Goal: Task Accomplishment & Management: Manage account settings

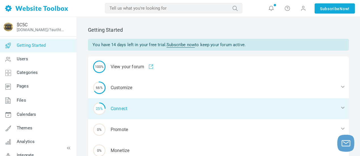
click at [148, 109] on div "25% Connect" at bounding box center [218, 108] width 261 height 21
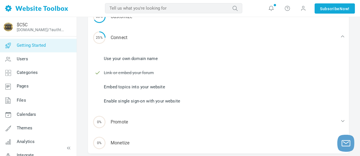
scroll to position [85, 0]
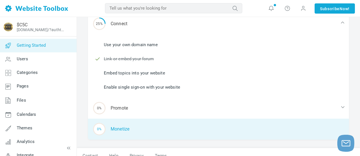
click at [123, 129] on div "0% Monetize" at bounding box center [218, 129] width 261 height 21
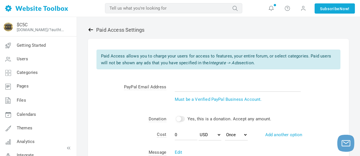
click at [91, 29] on icon at bounding box center [90, 29] width 5 height 3
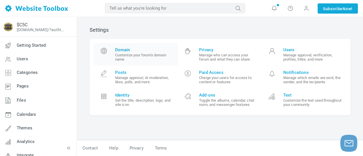
click at [143, 61] on small "Customize your forum's domain name" at bounding box center [144, 57] width 59 height 8
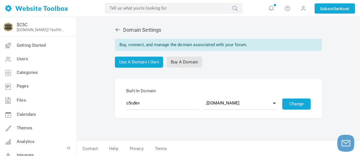
scroll to position [1, 0]
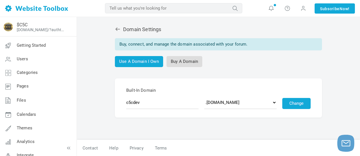
click at [191, 63] on link "Buy A Domain" at bounding box center [184, 61] width 36 height 11
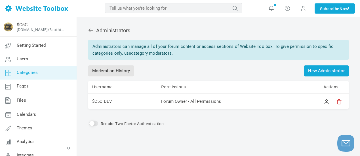
click at [37, 74] on span "Categories" at bounding box center [27, 72] width 21 height 5
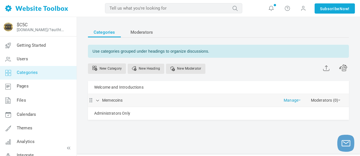
click at [291, 100] on link "Manage" at bounding box center [291, 99] width 17 height 10
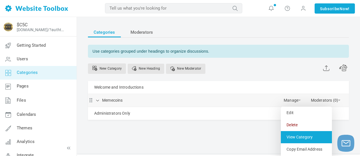
click at [299, 138] on link "View Category" at bounding box center [305, 137] width 51 height 12
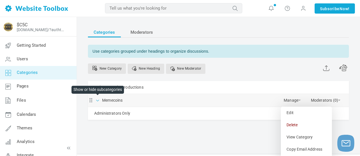
click at [97, 101] on span at bounding box center [98, 100] width 6 height 6
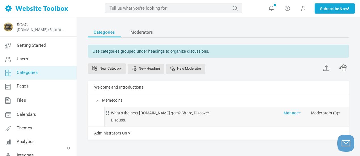
click at [294, 114] on link "Manage" at bounding box center [291, 112] width 17 height 10
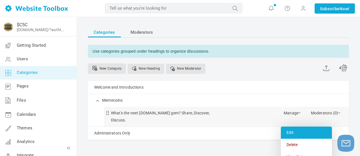
click at [292, 133] on link "Edit" at bounding box center [305, 133] width 51 height 12
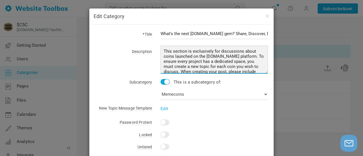
scroll to position [24, 0]
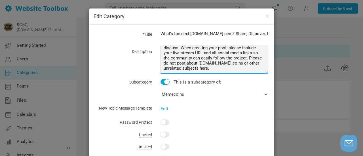
drag, startPoint x: 162, startPoint y: 49, endPoint x: 248, endPoint y: 83, distance: 92.2
click at [247, 30] on form "*Title What's the next Pump.fun gem? Share, Discover, Discuss. Description This…" at bounding box center [181, 30] width 173 height 0
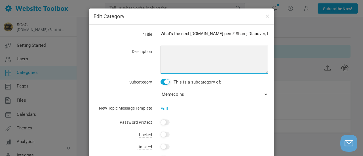
scroll to position [0, 0]
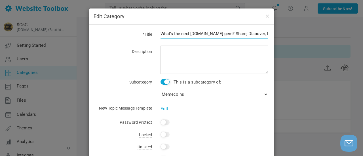
drag, startPoint x: 207, startPoint y: 33, endPoint x: 188, endPoint y: 31, distance: 19.7
click at [188, 31] on input "What's the next Pump.fun gem? Share, Discover, Discuss." at bounding box center [213, 33] width 107 height 11
type input "What's the next Meme Coin gem? Share, Discover, Discuss."
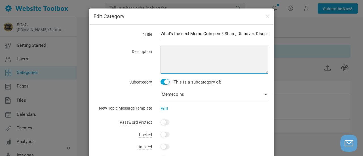
click at [178, 52] on textarea "This section is exclusively for discussions about coins launched on the Pump.fu…" at bounding box center [213, 60] width 107 height 28
click at [204, 51] on textarea "This section is exclusively for discussions about coins launched on the Pump.fu…" at bounding box center [213, 60] width 107 height 28
drag, startPoint x: 211, startPoint y: 56, endPoint x: 166, endPoint y: 60, distance: 45.8
click at [166, 60] on textarea "This section is exclusively for discussions about coins launched on the Pump.fu…" at bounding box center [213, 60] width 107 height 28
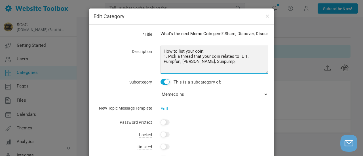
paste textarea "bags.fm"
click at [172, 61] on textarea "This section is exclusively for discussions about coins launched on the Pump.fu…" at bounding box center [213, 60] width 107 height 28
click at [232, 64] on textarea "This section is exclusively for discussions about coins launched on the Pump.fu…" at bounding box center [213, 60] width 107 height 28
click at [190, 61] on textarea "This section is exclusively for discussions about coins launched on the Pump.fu…" at bounding box center [213, 60] width 107 height 28
drag, startPoint x: 218, startPoint y: 61, endPoint x: 201, endPoint y: 62, distance: 17.0
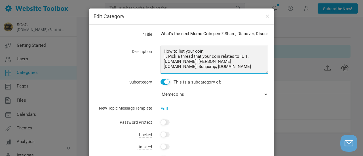
click at [201, 62] on textarea "This section is exclusively for discussions about coins launched on the Pump.fu…" at bounding box center [213, 60] width 107 height 28
paste textarea "sunpump.meme"
click at [201, 61] on textarea "This section is exclusively for discussions about coins launched on the Pump.fu…" at bounding box center [213, 60] width 107 height 28
click at [250, 62] on textarea "This section is exclusively for discussions about coins launched on the Pump.fu…" at bounding box center [213, 60] width 107 height 28
click at [162, 66] on textarea "This section is exclusively for discussions about coins launched on the Pump.fu…" at bounding box center [213, 60] width 107 height 28
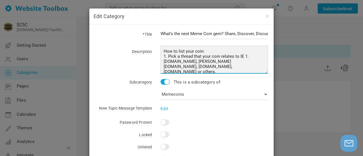
click at [180, 67] on textarea "This section is exclusively for discussions about coins launched on the Pump.fu…" at bounding box center [213, 60] width 107 height 28
click at [182, 61] on textarea "This section is exclusively for discussions about coins launched on the Pump.fu…" at bounding box center [213, 60] width 107 height 28
click at [206, 60] on textarea "This section is exclusively for discussions about coins launched on the Pump.fu…" at bounding box center [213, 60] width 107 height 28
click at [243, 61] on textarea "This section is exclusively for discussions about coins launched on the Pump.fu…" at bounding box center [213, 60] width 107 height 28
click at [244, 61] on textarea "This section is exclusively for discussions about coins launched on the Pump.fu…" at bounding box center [213, 60] width 107 height 28
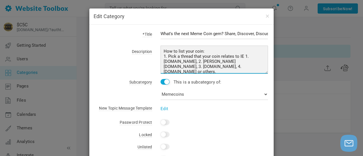
click at [184, 66] on textarea "This section is exclusively for discussions about coins launched on the Pump.fu…" at bounding box center [213, 60] width 107 height 28
click at [204, 68] on textarea "This section is exclusively for discussions about coins launched on the Pump.fu…" at bounding box center [213, 60] width 107 height 28
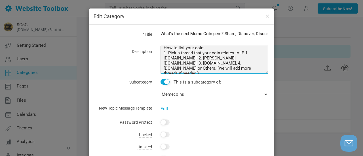
scroll to position [45, 0]
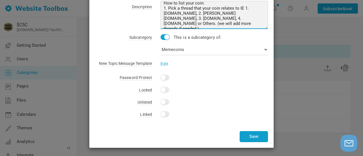
type textarea "How to list your coin: 1. Pick a thread that your coin relates to IE 1. Pump.fu…"
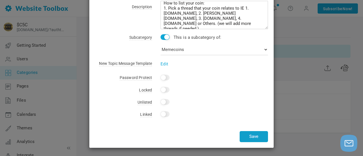
click at [256, 135] on button "Save" at bounding box center [253, 136] width 28 height 11
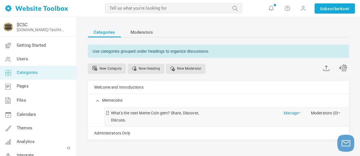
click at [296, 114] on link "Manage" at bounding box center [291, 112] width 17 height 10
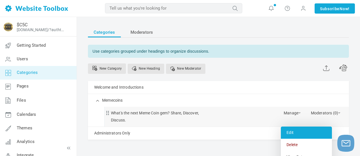
click at [303, 135] on link "Edit" at bounding box center [305, 133] width 51 height 12
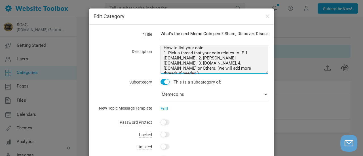
scroll to position [0, 0]
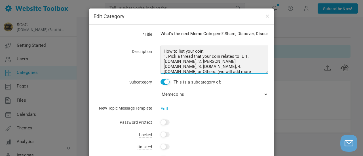
drag, startPoint x: 182, startPoint y: 69, endPoint x: 153, endPoint y: 41, distance: 39.5
click at [153, 30] on form "*Title What's the next Meme Coin gem? Share, Discover, Discuss. Description How…" at bounding box center [181, 30] width 173 height 0
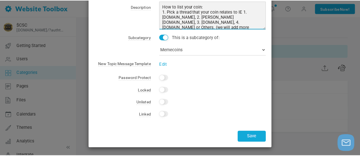
scroll to position [45, 0]
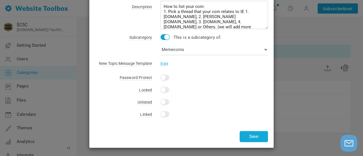
click at [282, 88] on div "Edit Category *Title What's the next Meme Coin gem? Share, Discover, Discuss. D…" at bounding box center [181, 78] width 363 height 156
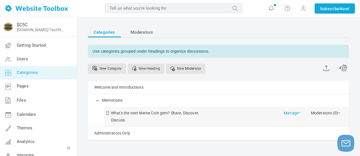
click at [298, 114] on link "Manage" at bounding box center [291, 112] width 17 height 10
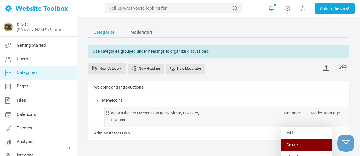
click at [292, 143] on link "Delete" at bounding box center [305, 145] width 51 height 12
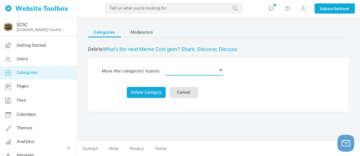
click at [222, 72] on select "Delete the topics Welcome and Introductions Memecoins Administrators Only" at bounding box center [194, 69] width 58 height 11
select select "0"
click at [166, 64] on select "Delete the topics Welcome and Introductions Memecoins Administrators Only" at bounding box center [194, 69] width 58 height 11
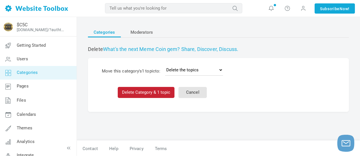
click at [159, 91] on button "Delete Category & 1 topic" at bounding box center [146, 92] width 57 height 11
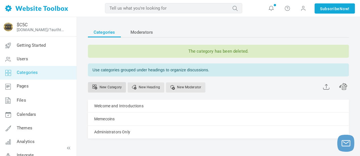
click at [116, 88] on link "New Category" at bounding box center [107, 87] width 38 height 10
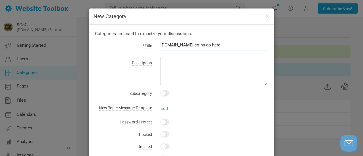
drag, startPoint x: 206, startPoint y: 45, endPoint x: 178, endPoint y: 45, distance: 27.8
click at [178, 45] on input "[DOMAIN_NAME] coins go here" at bounding box center [213, 45] width 107 height 11
click at [160, 45] on input "[DOMAIN_NAME] coins go here" at bounding box center [213, 45] width 107 height 11
drag, startPoint x: 216, startPoint y: 44, endPoint x: 210, endPoint y: 44, distance: 6.2
click at [210, 44] on input "Find or list [DOMAIN_NAME] coins go here" at bounding box center [213, 45] width 107 height 11
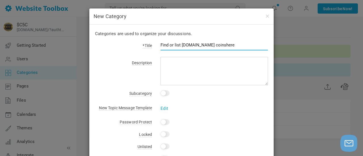
drag, startPoint x: 180, startPoint y: 45, endPoint x: 155, endPoint y: 46, distance: 24.7
click at [155, 46] on div "Find or list Pump.fun coinshere" at bounding box center [210, 48] width 116 height 13
drag, startPoint x: 203, startPoint y: 46, endPoint x: 177, endPoint y: 50, distance: 25.8
click at [177, 50] on input "Pump.fun coinshere" at bounding box center [213, 45] width 107 height 11
type input "[DOMAIN_NAME] Coins"
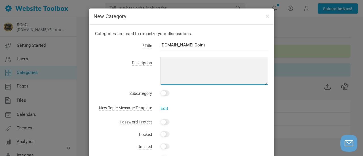
click at [187, 65] on textarea at bounding box center [213, 71] width 107 height 28
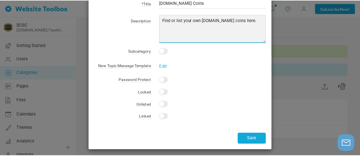
scroll to position [44, 0]
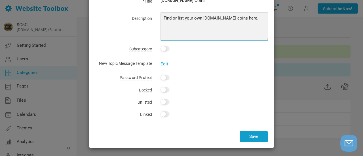
type textarea "Find or list your own Pump.fun coins here."
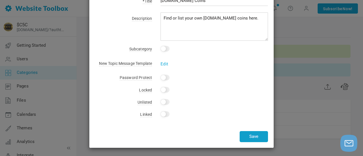
click at [246, 137] on button "Save" at bounding box center [253, 136] width 28 height 11
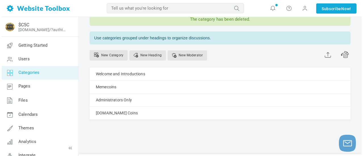
scroll to position [46, 0]
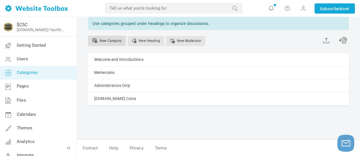
click at [116, 40] on link "New Category" at bounding box center [107, 41] width 38 height 10
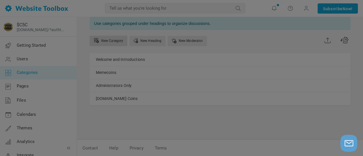
scroll to position [0, 0]
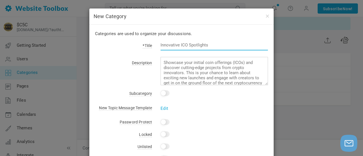
paste input "1. Pump.fun, 2. Bonk.fun, 3. Sunpump.meme, 4. Bags.fm"
drag, startPoint x: 188, startPoint y: 44, endPoint x: 159, endPoint y: 45, distance: 29.2
click at [160, 45] on input "1. Pump.fun, 2. Bonk.fun, 3. Sunpump.meme, 4. Bags.fm" at bounding box center [213, 45] width 107 height 11
type input "1. Pump.fun, 2. Bonk.fun, 3. Sunpump.meme, 4. Bags.fm"
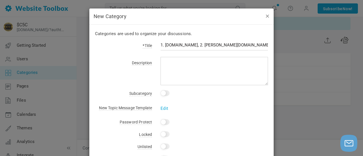
click at [265, 16] on button "button" at bounding box center [267, 16] width 5 height 6
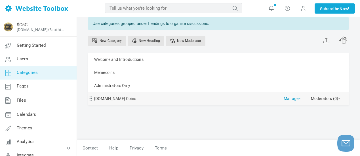
click at [295, 99] on link "Manage" at bounding box center [291, 97] width 17 height 10
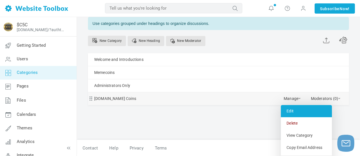
click at [294, 112] on link "Edit" at bounding box center [305, 111] width 51 height 12
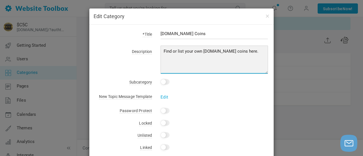
drag, startPoint x: 177, startPoint y: 51, endPoint x: 155, endPoint y: 50, distance: 22.1
click at [155, 50] on div "Find or list your own Pump.fun coins here." at bounding box center [210, 61] width 116 height 26
click at [169, 51] on textarea "Find or list your own Pump.fun coins here." at bounding box center [213, 60] width 107 height 28
drag, startPoint x: 201, startPoint y: 51, endPoint x: 184, endPoint y: 51, distance: 17.0
click at [183, 51] on textarea "Find or list your own Pump.fun coins here." at bounding box center [213, 60] width 107 height 28
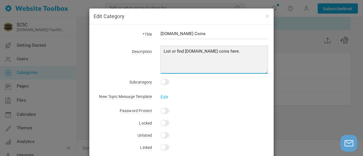
drag, startPoint x: 224, startPoint y: 51, endPoint x: 162, endPoint y: 50, distance: 61.8
click at [161, 50] on textarea "Find or list your own Pump.fun coins here." at bounding box center [213, 60] width 107 height 28
type textarea "List or find Pump.fun coins here."
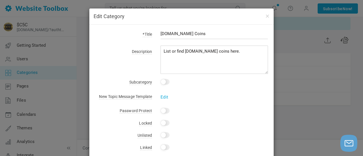
click at [209, 95] on div "Edit" at bounding box center [210, 93] width 116 height 7
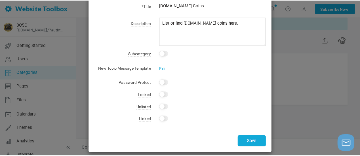
scroll to position [33, 0]
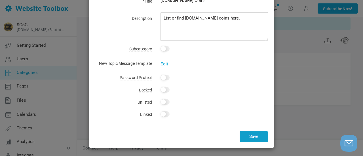
click at [250, 136] on button "Save" at bounding box center [253, 136] width 28 height 11
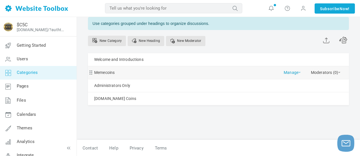
click at [298, 74] on link "Manage" at bounding box center [291, 71] width 17 height 10
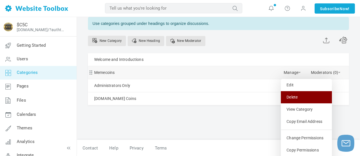
click at [299, 96] on link "Delete" at bounding box center [305, 97] width 51 height 12
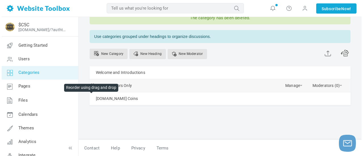
scroll to position [23, 0]
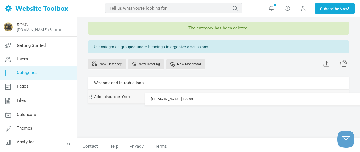
drag, startPoint x: 91, startPoint y: 97, endPoint x: 92, endPoint y: 92, distance: 5.1
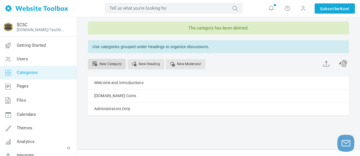
click at [104, 65] on link "New Category" at bounding box center [107, 64] width 38 height 10
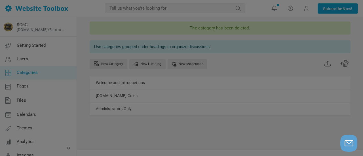
scroll to position [0, 0]
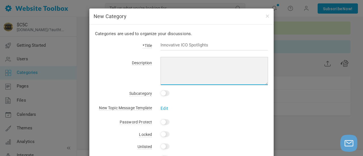
drag, startPoint x: 161, startPoint y: 62, endPoint x: 183, endPoint y: 64, distance: 21.7
click at [182, 64] on textarea at bounding box center [213, 71] width 107 height 28
paste textarea "List or find Pump.fun coins here."
drag, startPoint x: 193, startPoint y: 63, endPoint x: 183, endPoint y: 63, distance: 9.9
click at [183, 63] on textarea "List or find Pump.fun coins here." at bounding box center [213, 71] width 107 height 28
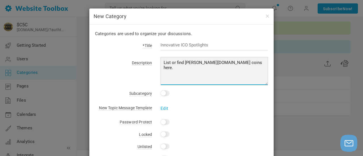
type textarea "List or find Bonk.fun coins here."
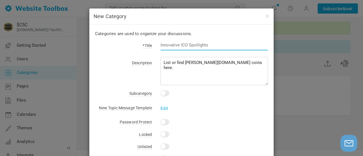
click at [182, 47] on input "text" at bounding box center [213, 45] width 107 height 11
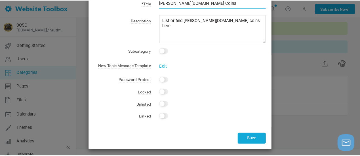
scroll to position [44, 0]
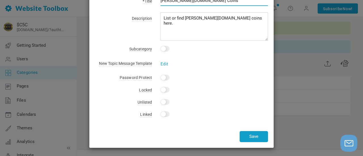
type input "[PERSON_NAME][DOMAIN_NAME] Coins"
click at [252, 136] on button "Save" at bounding box center [253, 136] width 28 height 11
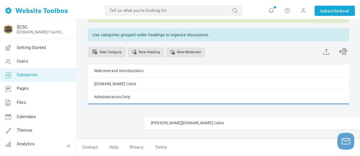
scroll to position [39, 0]
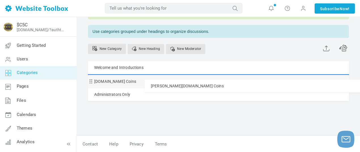
drag, startPoint x: 92, startPoint y: 123, endPoint x: 93, endPoint y: 79, distance: 43.9
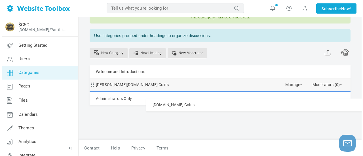
scroll to position [33, 0]
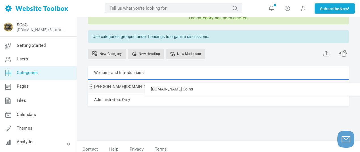
drag, startPoint x: 90, startPoint y: 94, endPoint x: 94, endPoint y: 82, distance: 12.1
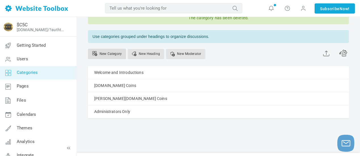
click at [110, 53] on link "New Category" at bounding box center [107, 54] width 38 height 10
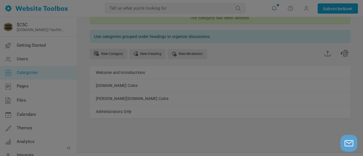
scroll to position [0, 0]
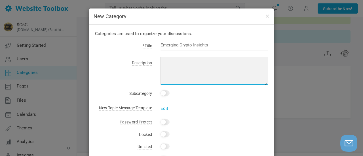
click at [162, 61] on textarea at bounding box center [213, 71] width 107 height 28
paste textarea "List or find Pump.fun coins here."
drag, startPoint x: 201, startPoint y: 63, endPoint x: 183, endPoint y: 61, distance: 17.8
click at [183, 61] on textarea "List or find Pump.fun coins here." at bounding box center [213, 71] width 107 height 28
paste textarea "Sunpump.meme"
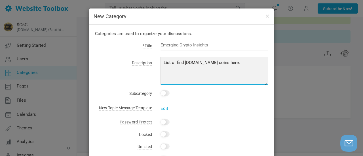
type textarea "List or find Sunpump.meme coins here."
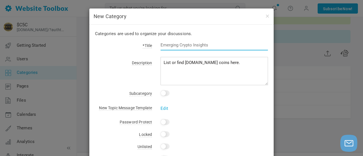
click at [186, 43] on input "text" at bounding box center [213, 45] width 107 height 11
paste input "Sunpump.meme"
type input "[DOMAIN_NAME] Coins"
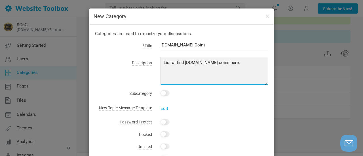
drag, startPoint x: 236, startPoint y: 63, endPoint x: 161, endPoint y: 67, distance: 74.9
click at [161, 67] on textarea "List or find Sunpump.meme coins here." at bounding box center [213, 71] width 107 height 28
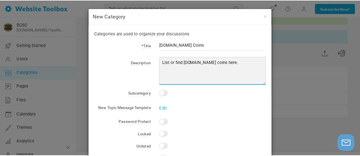
scroll to position [44, 0]
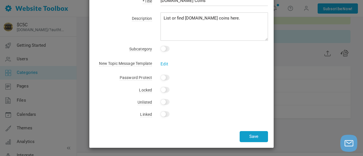
click at [242, 134] on button "Save" at bounding box center [253, 136] width 28 height 11
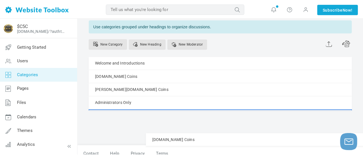
scroll to position [52, 0]
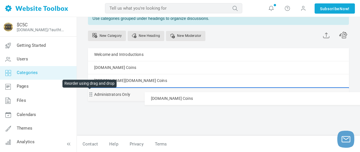
drag, startPoint x: 91, startPoint y: 126, endPoint x: 91, endPoint y: 92, distance: 34.3
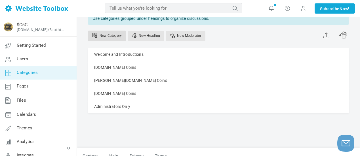
click at [108, 35] on link "New Category" at bounding box center [107, 36] width 38 height 10
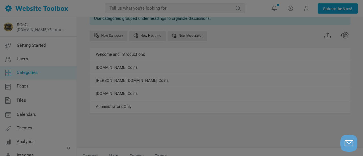
scroll to position [0, 0]
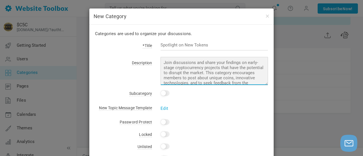
click at [161, 63] on textarea at bounding box center [213, 71] width 107 height 28
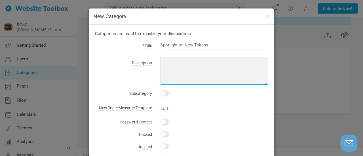
paste textarea "List or find Sunpump.meme coins here."
drag, startPoint x: 214, startPoint y: 62, endPoint x: 183, endPoint y: 63, distance: 30.9
click at [183, 63] on textarea "List or find Sunpump.meme coins here." at bounding box center [213, 71] width 107 height 28
paste textarea "Bags.fm"
type textarea "List or find Bags.fm coins here."
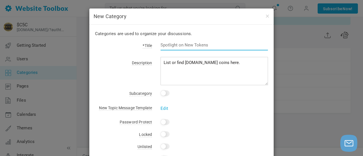
click at [183, 46] on input "text" at bounding box center [213, 45] width 107 height 11
paste input "Bags.fm"
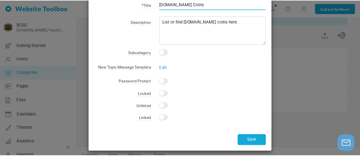
scroll to position [44, 0]
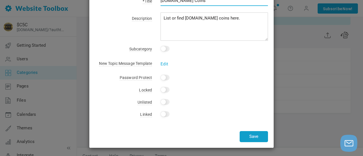
type input "[DOMAIN_NAME] Coins"
click at [249, 136] on button "Save" at bounding box center [253, 136] width 28 height 11
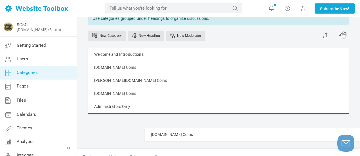
scroll to position [65, 0]
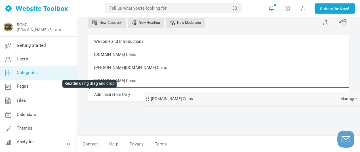
drag, startPoint x: 91, startPoint y: 121, endPoint x: 90, endPoint y: 92, distance: 29.2
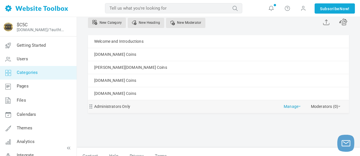
click at [298, 108] on link "Manage" at bounding box center [291, 105] width 17 height 10
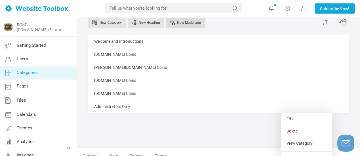
drag, startPoint x: 300, startPoint y: 132, endPoint x: 203, endPoint y: 20, distance: 148.9
click at [299, 132] on link "Delete" at bounding box center [305, 131] width 51 height 12
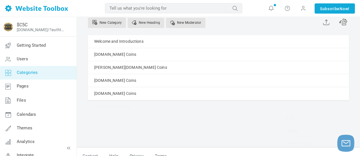
scroll to position [59, 0]
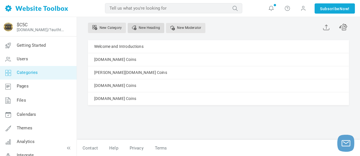
click at [145, 28] on link "New Heading" at bounding box center [145, 28] width 37 height 10
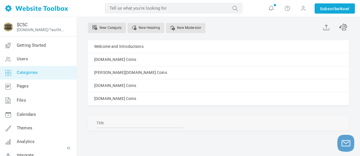
click at [128, 125] on input "text" at bounding box center [139, 123] width 87 height 10
type input "A"
click at [118, 122] on input "List or Find memecoins" at bounding box center [139, 123] width 87 height 10
click at [104, 122] on input "List or Find Memecoins" at bounding box center [139, 123] width 87 height 10
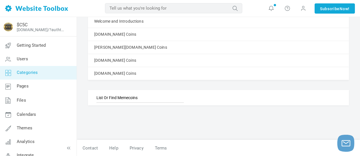
type input "List Or Find Memecoins"
click at [186, 109] on div "Categories Moderators The category has been deleted. Use categories grouped und…" at bounding box center [218, 33] width 261 height 183
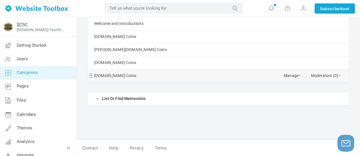
scroll to position [64, 0]
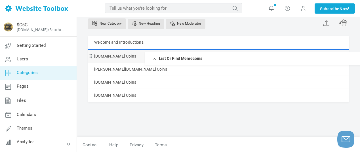
drag, startPoint x: 91, startPoint y: 99, endPoint x: 97, endPoint y: 52, distance: 47.6
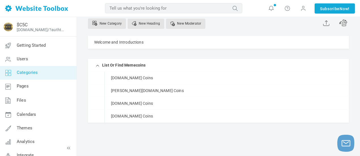
click at [209, 143] on div "Categories Moderators The category has been deleted. Use categories grouped und…" at bounding box center [218, 58] width 269 height 200
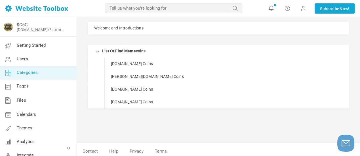
scroll to position [0, 0]
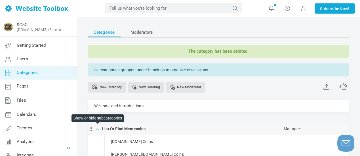
click at [98, 129] on span at bounding box center [98, 129] width 6 height 6
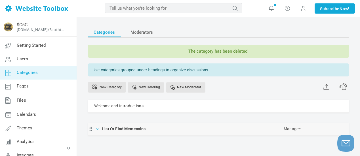
click at [97, 129] on span at bounding box center [98, 129] width 6 height 6
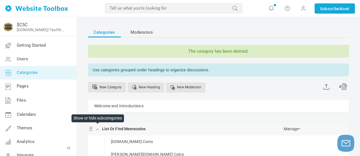
click at [98, 130] on span at bounding box center [98, 129] width 6 height 6
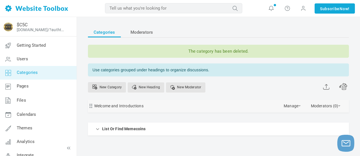
scroll to position [30, 0]
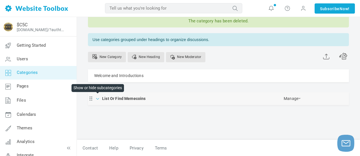
click at [97, 99] on span at bounding box center [98, 98] width 6 height 6
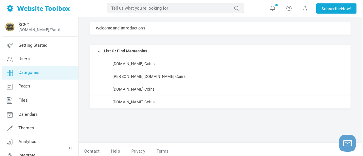
scroll to position [53, 0]
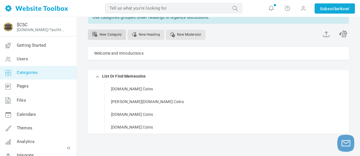
click at [113, 35] on link "New Category" at bounding box center [107, 34] width 38 height 10
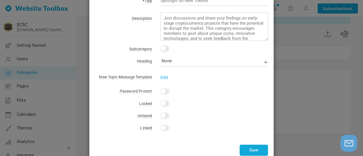
scroll to position [0, 0]
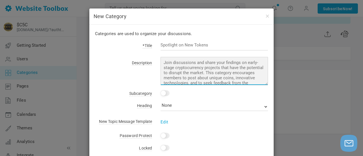
click at [174, 63] on textarea at bounding box center [213, 71] width 107 height 28
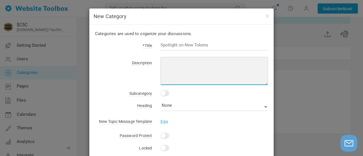
paste textarea "Bags.fm"
type textarea "Bags.fm"
drag, startPoint x: 181, startPoint y: 61, endPoint x: 157, endPoint y: 63, distance: 24.4
click at [157, 63] on div "Bags.fm" at bounding box center [210, 72] width 116 height 26
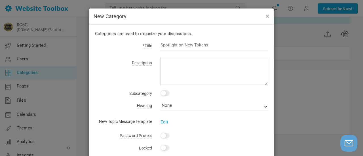
click at [265, 15] on button "button" at bounding box center [267, 16] width 5 height 6
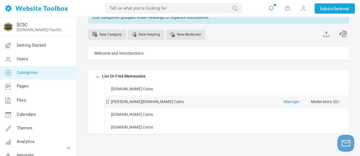
click at [291, 102] on link "Manage" at bounding box center [291, 100] width 17 height 10
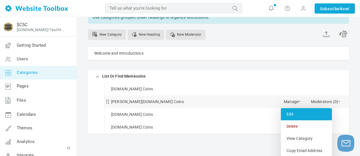
click at [296, 116] on link "Edit" at bounding box center [305, 114] width 51 height 12
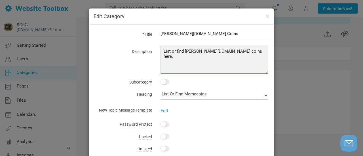
drag, startPoint x: 224, startPoint y: 52, endPoint x: 152, endPoint y: 52, distance: 72.0
click at [152, 52] on div "List or find Bonk.fun coins here." at bounding box center [210, 61] width 116 height 26
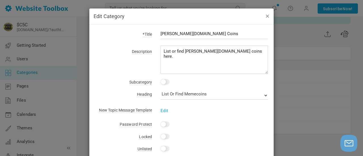
click at [265, 15] on button "button" at bounding box center [267, 16] width 5 height 6
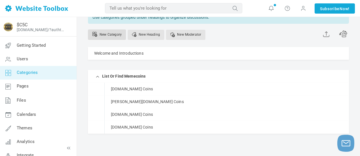
click at [113, 32] on link "New Category" at bounding box center [107, 34] width 38 height 10
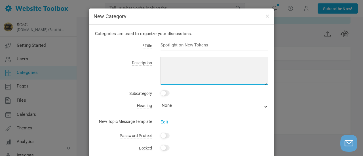
click at [177, 62] on textarea at bounding box center [213, 71] width 107 height 28
paste textarea "List or find Bonk.fun coins here."
drag, startPoint x: 199, startPoint y: 61, endPoint x: 183, endPoint y: 63, distance: 15.6
click at [183, 63] on textarea "List or find Bonk.fun coins here." at bounding box center [213, 71] width 107 height 28
click at [206, 63] on textarea "List or find Other Memecoins coins here." at bounding box center [213, 71] width 107 height 28
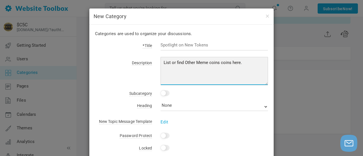
click at [207, 61] on textarea "List or find Other Meme coins coins here." at bounding box center [213, 71] width 107 height 28
drag, startPoint x: 186, startPoint y: 61, endPoint x: 182, endPoint y: 61, distance: 3.4
click at [182, 61] on textarea "List or find Other Meme Coins coins here." at bounding box center [213, 71] width 107 height 28
click at [202, 65] on textarea "List or find Other Meme Coins coins here." at bounding box center [213, 71] width 107 height 28
drag, startPoint x: 186, startPoint y: 62, endPoint x: 183, endPoint y: 63, distance: 3.1
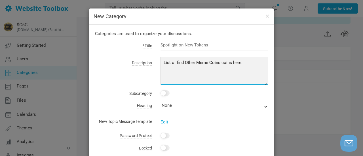
click at [183, 63] on textarea "List or find Other Meme Coins coins here." at bounding box center [213, 71] width 107 height 28
drag, startPoint x: 229, startPoint y: 63, endPoint x: 217, endPoint y: 63, distance: 12.2
click at [217, 63] on textarea "List or find other Meme Coins coins here." at bounding box center [213, 71] width 107 height 28
click at [234, 64] on textarea "List or find other Meme Coins here." at bounding box center [213, 71] width 107 height 28
type textarea "List or find other Meme Coins here. (We will add more categories as needed)"
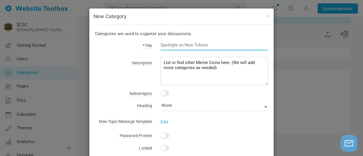
click at [207, 46] on input "text" at bounding box center [213, 45] width 107 height 11
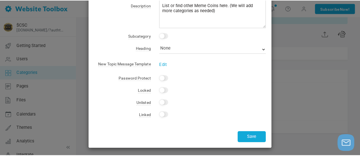
scroll to position [58, 0]
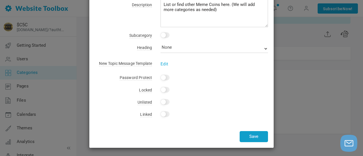
type input "Other Meme Coins"
click at [241, 136] on button "Save" at bounding box center [253, 136] width 28 height 11
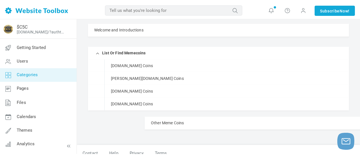
scroll to position [81, 0]
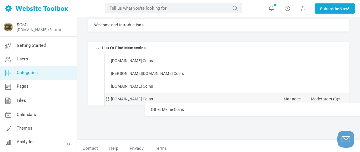
drag, startPoint x: 90, startPoint y: 25, endPoint x: 108, endPoint y: 103, distance: 80.1
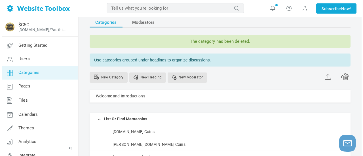
scroll to position [0, 0]
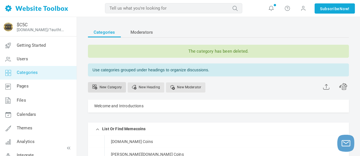
click at [111, 86] on link "New Category" at bounding box center [107, 87] width 38 height 10
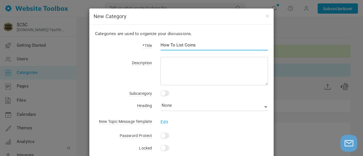
type input "How To List Coins"
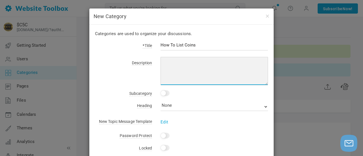
click at [196, 68] on textarea at bounding box center [213, 71] width 107 height 28
click at [223, 63] on textarea "Instructions for listing coins" at bounding box center [213, 71] width 107 height 28
type textarea "Instructions for listing coins."
drag, startPoint x: 220, startPoint y: 63, endPoint x: 161, endPoint y: 56, distance: 59.0
click at [161, 56] on div "Categories are used to organize your discussions. *Title How To List Coins Desc…" at bounding box center [181, 115] width 184 height 181
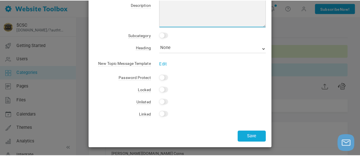
scroll to position [58, 0]
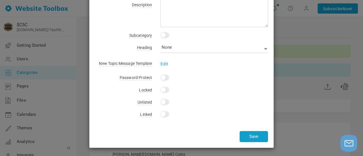
click at [252, 136] on button "Save" at bounding box center [253, 136] width 28 height 11
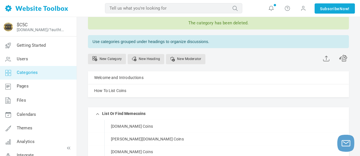
scroll to position [57, 0]
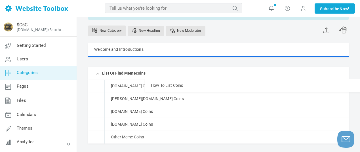
drag, startPoint x: 92, startPoint y: 61, endPoint x: 98, endPoint y: 78, distance: 17.1
drag, startPoint x: 91, startPoint y: 63, endPoint x: 127, endPoint y: 84, distance: 41.9
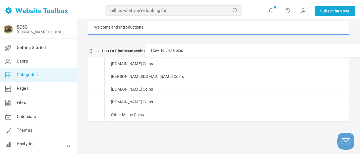
scroll to position [75, 0]
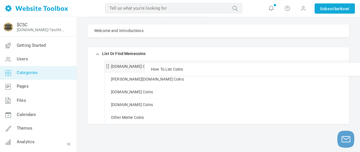
drag, startPoint x: 90, startPoint y: 42, endPoint x: 111, endPoint y: 63, distance: 29.7
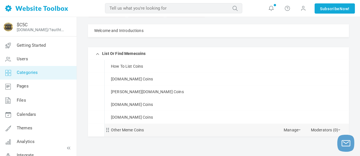
scroll to position [47, 0]
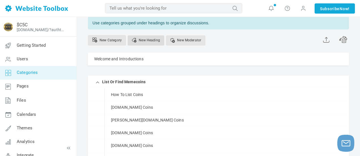
click at [152, 40] on link "New Heading" at bounding box center [145, 40] width 37 height 10
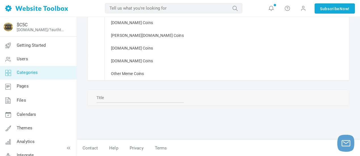
click at [146, 96] on input "text" at bounding box center [139, 98] width 87 height 10
type input "Editors Picks"
click at [110, 97] on input "Editors Picks" at bounding box center [139, 98] width 87 height 10
drag, startPoint x: 120, startPoint y: 97, endPoint x: 93, endPoint y: 98, distance: 27.2
click at [93, 98] on div "Editors Picks" at bounding box center [218, 97] width 261 height 15
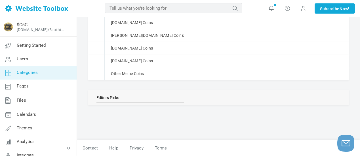
click at [127, 97] on input "Editors Picks" at bounding box center [139, 98] width 87 height 10
click at [126, 96] on input "Editors Picks" at bounding box center [139, 98] width 87 height 10
click at [110, 96] on input "Editors Picks" at bounding box center [139, 98] width 87 height 10
click at [132, 97] on input "Potential Upcoming Stars" at bounding box center [139, 98] width 87 height 10
drag, startPoint x: 143, startPoint y: 98, endPoint x: 90, endPoint y: 96, distance: 52.2
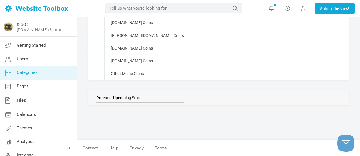
click at [90, 96] on div "Potential Upcoming Stars" at bounding box center [218, 97] width 261 height 15
type input "Potential Upcoming Stars"
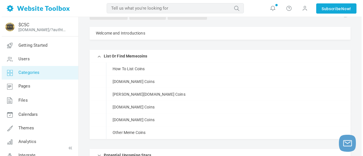
scroll to position [44, 0]
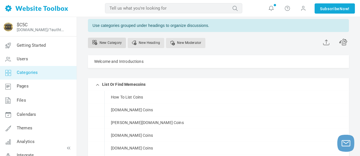
click at [107, 42] on link "New Category" at bounding box center [107, 43] width 38 height 10
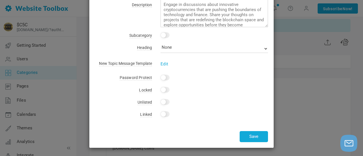
scroll to position [0, 0]
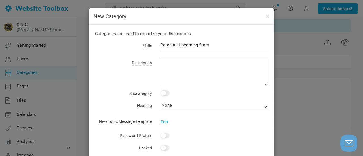
drag, startPoint x: 210, startPoint y: 44, endPoint x: 156, endPoint y: 44, distance: 53.8
click at [156, 44] on div "Potential Upcoming Stars" at bounding box center [210, 48] width 116 height 13
type input "E"
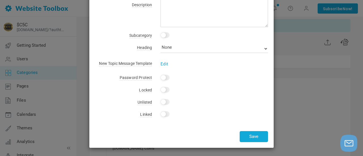
scroll to position [1, 0]
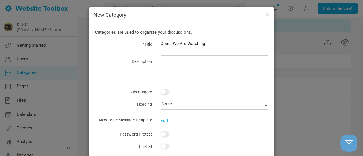
drag, startPoint x: 208, startPoint y: 44, endPoint x: 171, endPoint y: 42, distance: 36.3
click at [171, 42] on input "Coins We Are Watching" at bounding box center [213, 43] width 107 height 11
drag, startPoint x: 188, startPoint y: 43, endPoint x: 177, endPoint y: 41, distance: 10.6
click at [177, 41] on input "Coins We Like" at bounding box center [213, 43] width 107 height 11
type input "C"
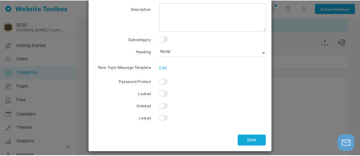
scroll to position [58, 0]
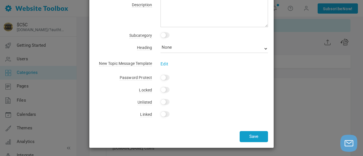
type input "Editors Pick Of The Month"
click at [251, 136] on button "Save" at bounding box center [253, 136] width 28 height 11
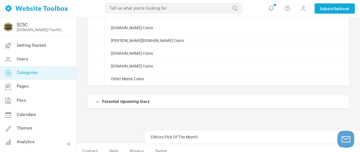
scroll to position [134, 0]
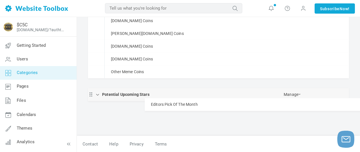
drag, startPoint x: 91, startPoint y: 46, endPoint x: 110, endPoint y: 98, distance: 54.9
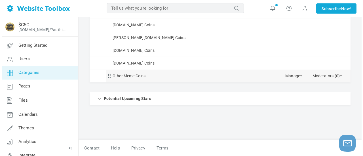
scroll to position [112, 0]
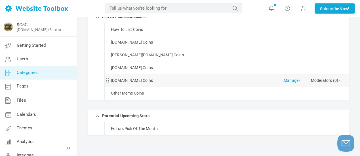
click at [289, 81] on link "Manage" at bounding box center [291, 79] width 17 height 10
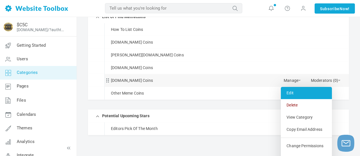
click at [289, 92] on link "Edit" at bounding box center [305, 93] width 51 height 12
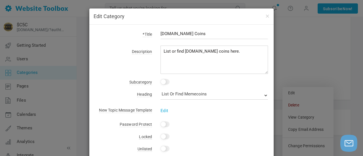
scroll to position [28, 0]
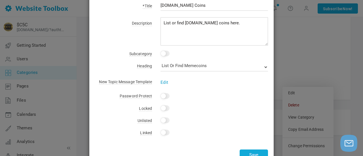
click at [164, 83] on link "Edit" at bounding box center [164, 82] width 8 height 5
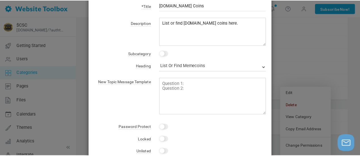
scroll to position [0, 0]
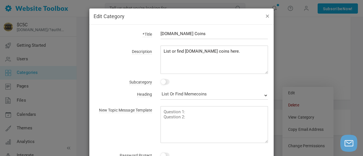
click at [265, 15] on button "button" at bounding box center [267, 16] width 5 height 6
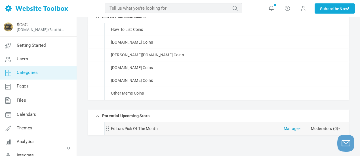
click at [296, 128] on link "Manage" at bounding box center [291, 127] width 17 height 10
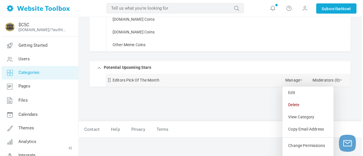
scroll to position [169, 0]
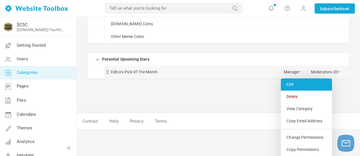
click at [292, 85] on link "Edit" at bounding box center [305, 84] width 51 height 12
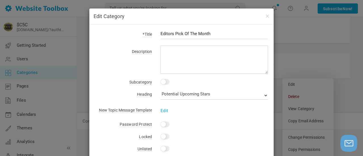
click at [166, 137] on input "Yes" at bounding box center [164, 137] width 9 height 6
checkbox input "true"
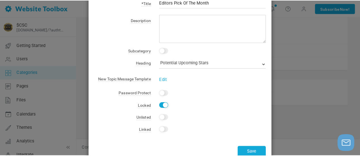
scroll to position [47, 0]
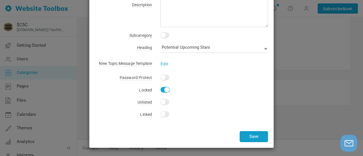
click at [254, 135] on button "Save" at bounding box center [253, 136] width 28 height 11
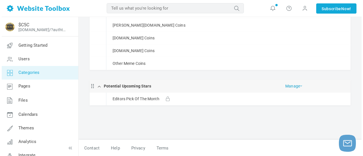
scroll to position [132, 0]
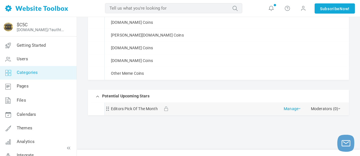
click at [291, 109] on link "Manage" at bounding box center [291, 108] width 17 height 10
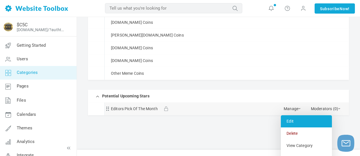
click at [293, 123] on link "Edit" at bounding box center [305, 121] width 51 height 12
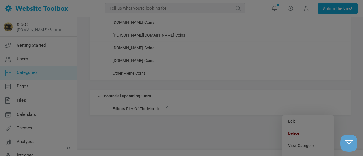
scroll to position [0, 0]
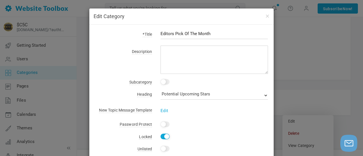
click at [161, 136] on input "Yes" at bounding box center [164, 137] width 9 height 6
checkbox input "false"
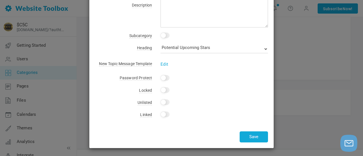
scroll to position [47, 0]
click at [251, 136] on button "Save" at bounding box center [253, 136] width 28 height 11
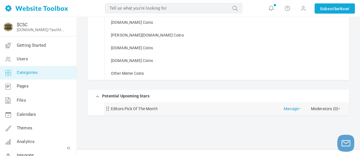
click at [296, 109] on link "Manage" at bounding box center [291, 108] width 17 height 10
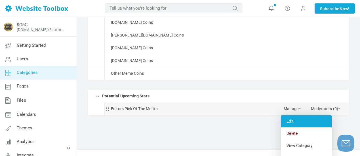
click at [290, 120] on link "Edit" at bounding box center [305, 121] width 51 height 12
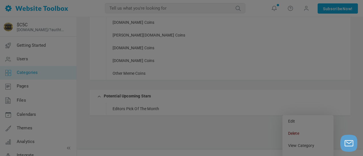
scroll to position [0, 0]
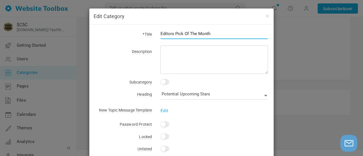
drag, startPoint x: 214, startPoint y: 34, endPoint x: 197, endPoint y: 35, distance: 17.3
click at [197, 35] on input "Editors Pick Of The Month" at bounding box center [213, 33] width 107 height 11
click at [210, 33] on input "Editors Pick Of The Week (sunday to Sunday)" at bounding box center [213, 33] width 107 height 11
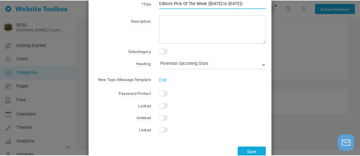
scroll to position [47, 0]
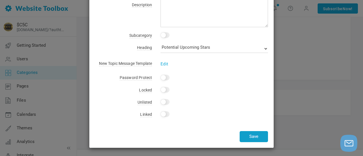
type input "Editors Pick Of The Week ([DATE] to [DATE])"
click at [252, 135] on button "Save" at bounding box center [253, 136] width 28 height 11
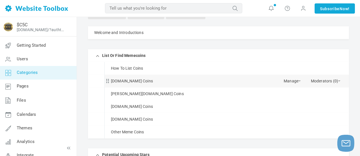
scroll to position [47, 0]
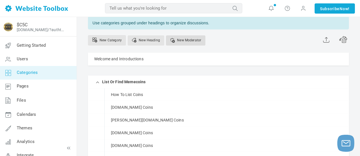
click at [194, 39] on link "New Moderator" at bounding box center [185, 40] width 39 height 10
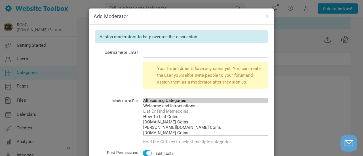
click at [286, 58] on div "Add Moderator Assign moderators to help oversee the discussion. Username or Ema…" at bounding box center [181, 78] width 363 height 156
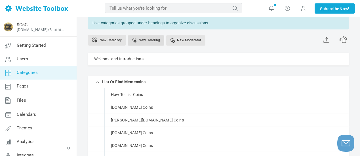
click at [143, 40] on link "New Heading" at bounding box center [145, 40] width 37 height 10
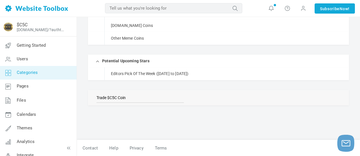
drag, startPoint x: 108, startPoint y: 97, endPoint x: 97, endPoint y: 95, distance: 11.6
click at [97, 95] on input "Trade $C5C Coin" at bounding box center [139, 98] width 87 height 10
click at [133, 99] on input "Our $C5C Coin" at bounding box center [139, 98] width 87 height 10
type input "Our $C5C Coin On Dexscreener"
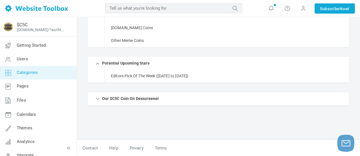
scroll to position [165, 0]
click at [288, 98] on link "Manage" at bounding box center [291, 97] width 17 height 10
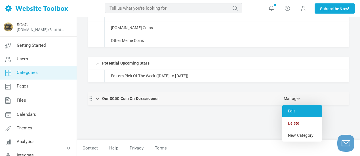
click at [292, 109] on link "Edit" at bounding box center [302, 111] width 40 height 12
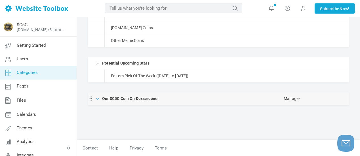
click at [99, 99] on span at bounding box center [98, 98] width 6 height 6
click at [98, 99] on span at bounding box center [98, 99] width 6 height 6
click at [296, 99] on link "Manage" at bounding box center [291, 97] width 17 height 10
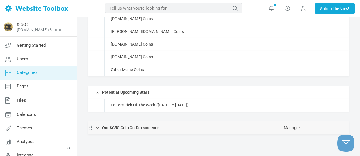
scroll to position [142, 0]
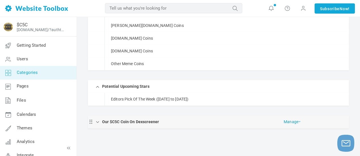
click at [297, 122] on link "Manage" at bounding box center [291, 121] width 17 height 10
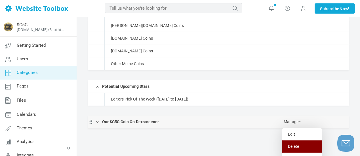
click at [296, 148] on link "Delete" at bounding box center [302, 147] width 40 height 12
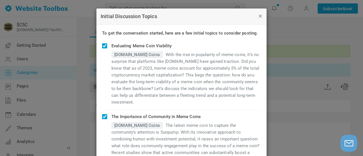
click at [258, 16] on button "button" at bounding box center [260, 16] width 5 height 6
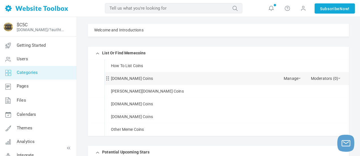
scroll to position [57, 0]
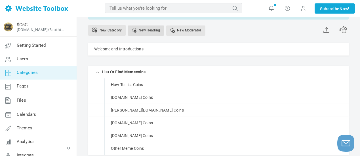
click at [142, 28] on link "New Heading" at bounding box center [145, 30] width 37 height 10
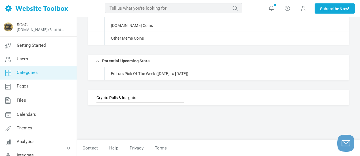
type input "Crypto Polls & Insights"
click at [197, 87] on ul "Welcome and Introductions [GEOGRAPHIC_DATA] Edit [GEOGRAPHIC_DATA] View Categor…" at bounding box center [218, 19] width 261 height 173
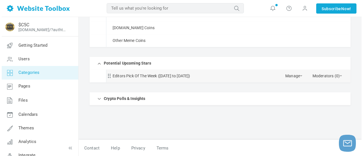
scroll to position [146, 0]
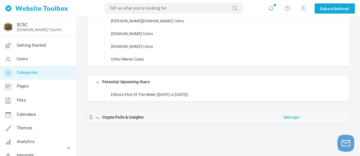
click at [294, 120] on link "Manage" at bounding box center [291, 116] width 17 height 10
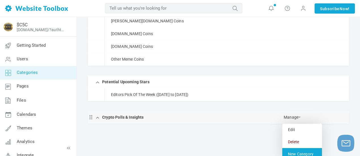
click at [294, 155] on link "New Category" at bounding box center [302, 154] width 40 height 12
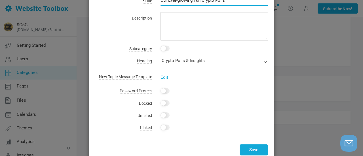
scroll to position [57, 0]
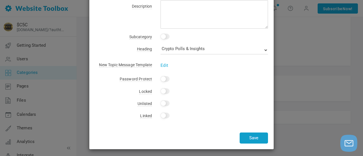
type input "Our Ever-growing Fun Crypto Polls"
click at [252, 140] on button "Save" at bounding box center [253, 138] width 28 height 11
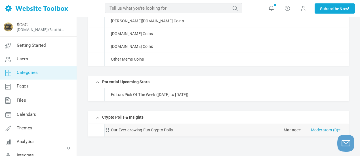
click at [321, 131] on link "Moderators (0)" at bounding box center [325, 129] width 29 height 10
click at [292, 131] on link "Manage" at bounding box center [291, 129] width 17 height 10
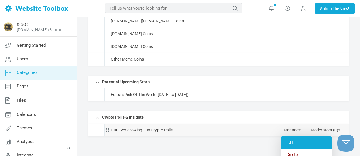
click at [291, 143] on link "Edit" at bounding box center [305, 143] width 51 height 12
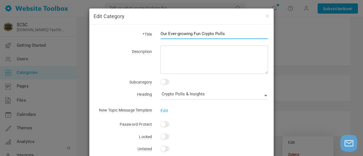
scroll to position [28, 0]
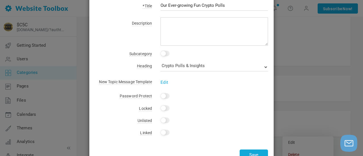
click at [164, 109] on input "Yes" at bounding box center [164, 108] width 9 height 6
checkbox input "true"
click at [250, 153] on button "Save" at bounding box center [253, 155] width 28 height 11
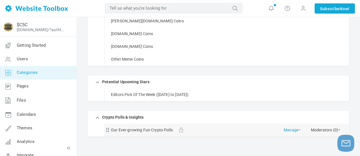
click at [294, 130] on link "Manage" at bounding box center [291, 129] width 17 height 10
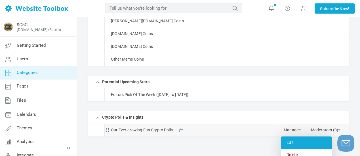
click at [292, 142] on link "Edit" at bounding box center [305, 143] width 51 height 12
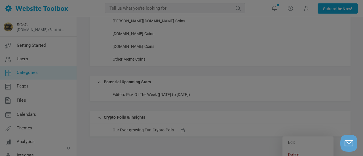
scroll to position [0, 0]
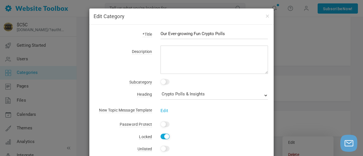
click at [161, 137] on input "Yes" at bounding box center [164, 137] width 9 height 6
checkbox input "false"
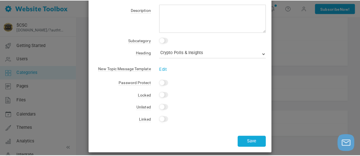
scroll to position [47, 0]
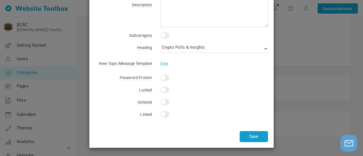
click at [257, 135] on button "Save" at bounding box center [253, 136] width 28 height 11
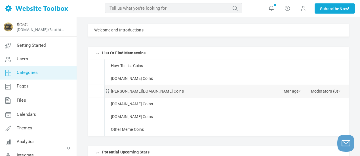
scroll to position [33, 0]
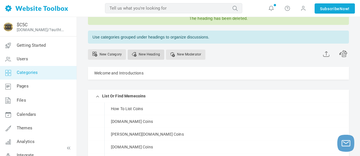
click at [142, 53] on link "New Heading" at bounding box center [145, 55] width 37 height 10
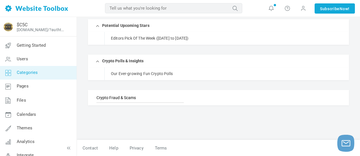
type input "Crypto Fraud & Scams"
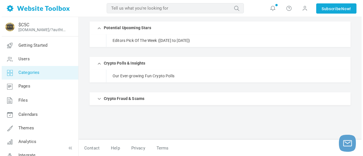
scroll to position [200, 0]
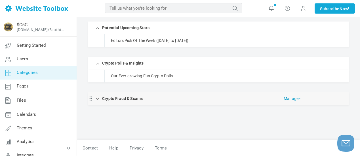
click at [296, 101] on link "Manage" at bounding box center [291, 97] width 17 height 10
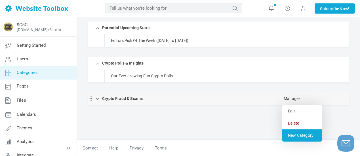
click at [296, 132] on link "New Category" at bounding box center [302, 135] width 40 height 12
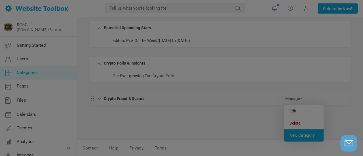
scroll to position [0, 0]
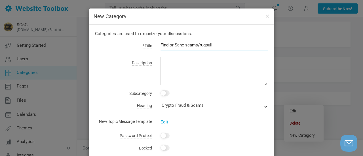
type input "Find or Sahe scams/rugpulls"
drag, startPoint x: 222, startPoint y: 44, endPoint x: 158, endPoint y: 45, distance: 64.0
click at [160, 45] on input "Find or Sahe scams/rugpulls" at bounding box center [213, 45] width 107 height 11
type input "Get Involved!"
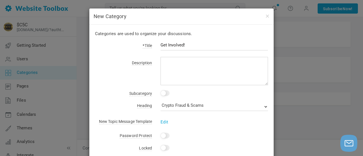
click at [154, 58] on div "Categories are used to organize your discussions. *Title Get Involved! Descript…" at bounding box center [181, 115] width 184 height 181
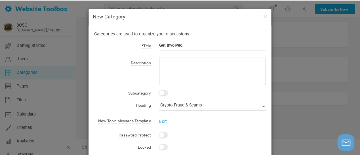
scroll to position [57, 0]
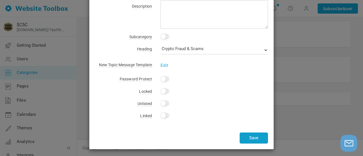
click at [247, 136] on button "Save" at bounding box center [253, 138] width 28 height 11
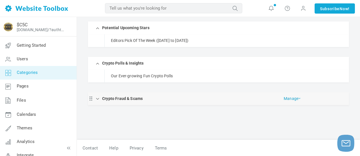
click at [291, 99] on link "Manage" at bounding box center [291, 97] width 17 height 10
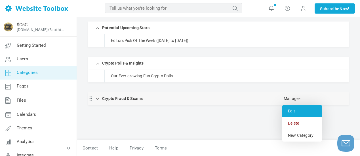
click at [293, 111] on link "Edit" at bounding box center [302, 111] width 40 height 12
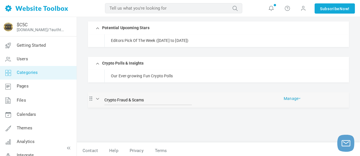
click at [293, 98] on link "Manage" at bounding box center [291, 97] width 17 height 10
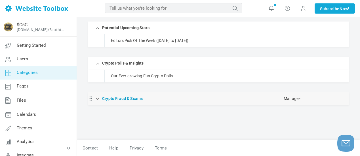
click at [133, 98] on link "Crypto Fraud & Scams" at bounding box center [122, 98] width 41 height 7
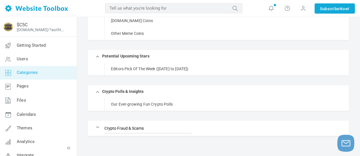
scroll to position [178, 0]
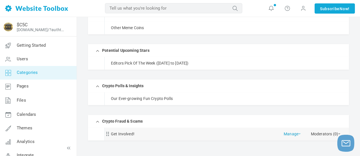
click at [294, 135] on link "Manage" at bounding box center [291, 133] width 17 height 10
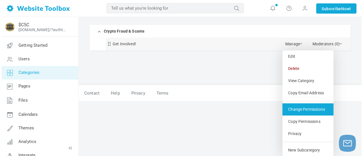
scroll to position [268, 0]
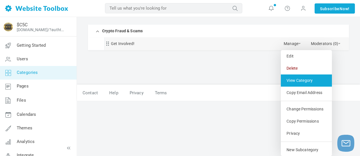
click at [298, 82] on link "View Category" at bounding box center [305, 81] width 51 height 12
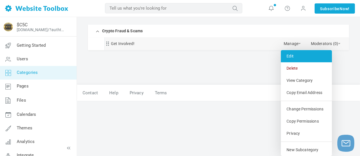
click at [294, 55] on link "Edit" at bounding box center [305, 56] width 51 height 12
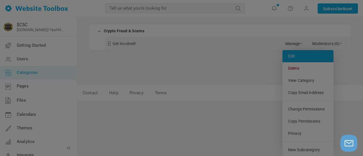
scroll to position [0, 0]
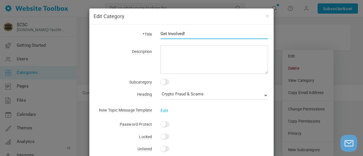
click at [188, 33] on input "Get Involved!" at bounding box center [213, 33] width 107 height 11
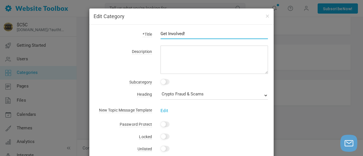
drag, startPoint x: 188, startPoint y: 33, endPoint x: 154, endPoint y: 35, distance: 33.8
click at [153, 35] on div "Get Involved!" at bounding box center [210, 36] width 116 height 13
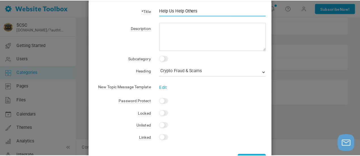
scroll to position [47, 0]
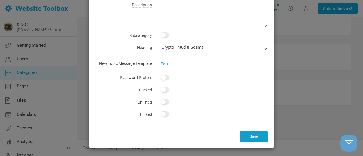
type input "Help Us Help Others"
click at [250, 135] on button "Save" at bounding box center [253, 136] width 28 height 11
